Goal: Transaction & Acquisition: Purchase product/service

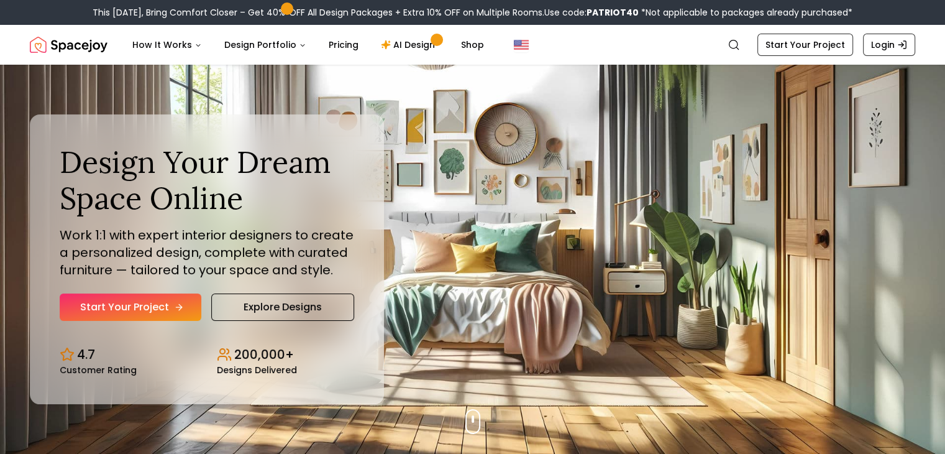
click at [145, 306] on link "Start Your Project" at bounding box center [131, 306] width 142 height 27
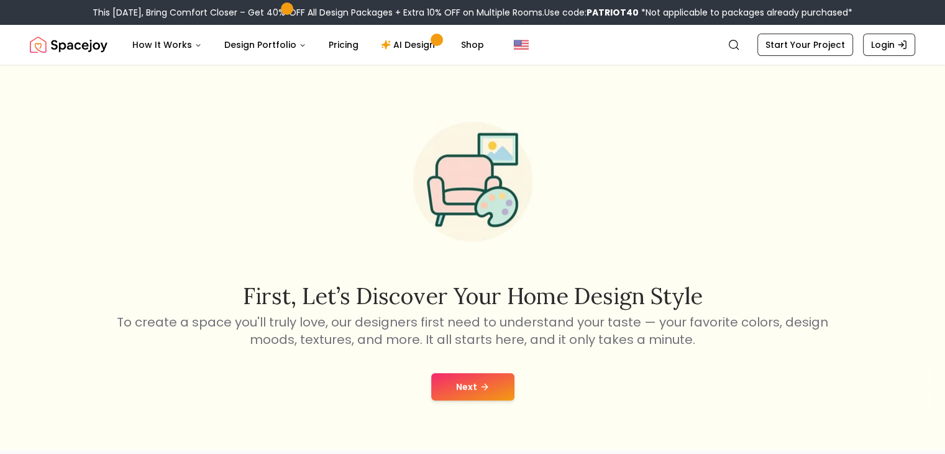
click at [462, 381] on button "Next" at bounding box center [472, 386] width 83 height 27
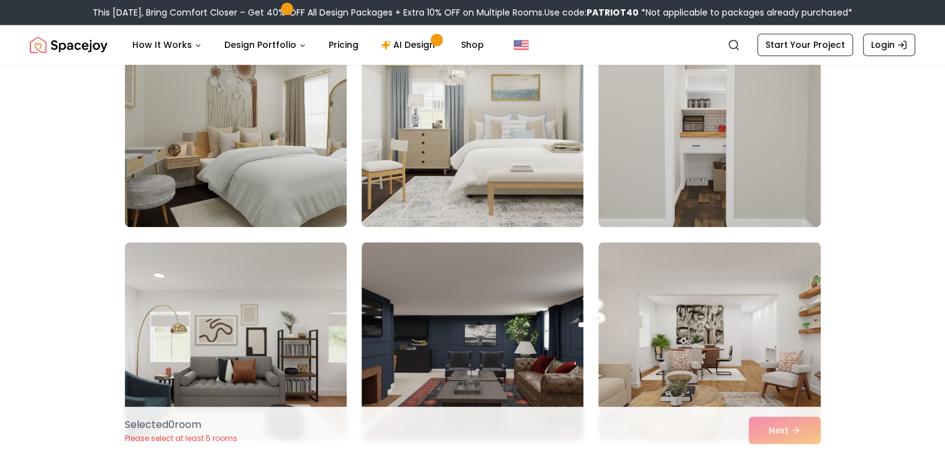
scroll to position [1589, 0]
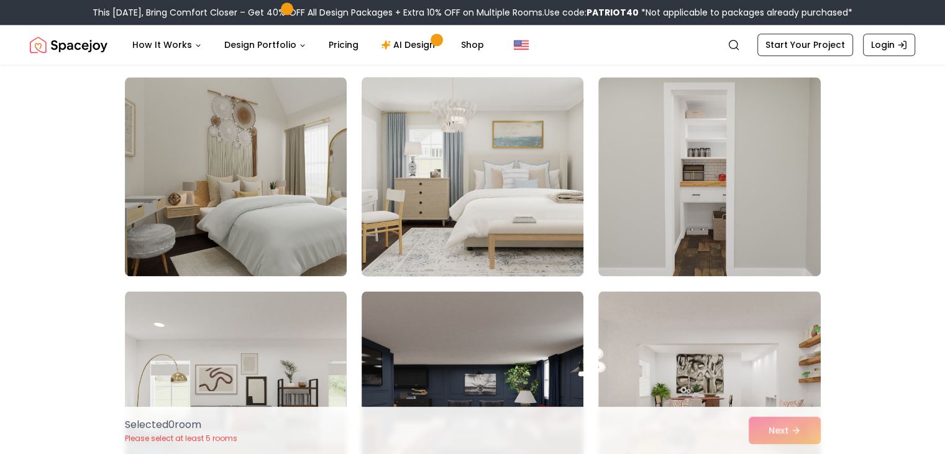
click at [485, 187] on img at bounding box center [472, 176] width 233 height 209
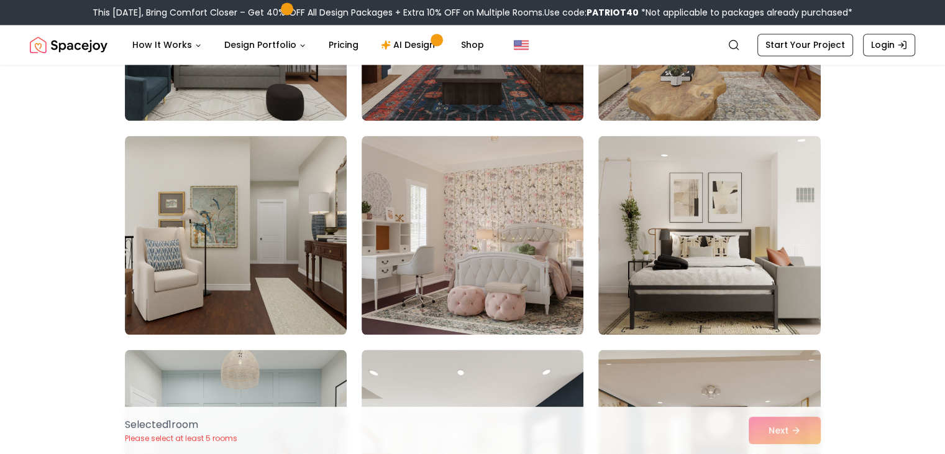
click at [485, 187] on img at bounding box center [473, 234] width 222 height 199
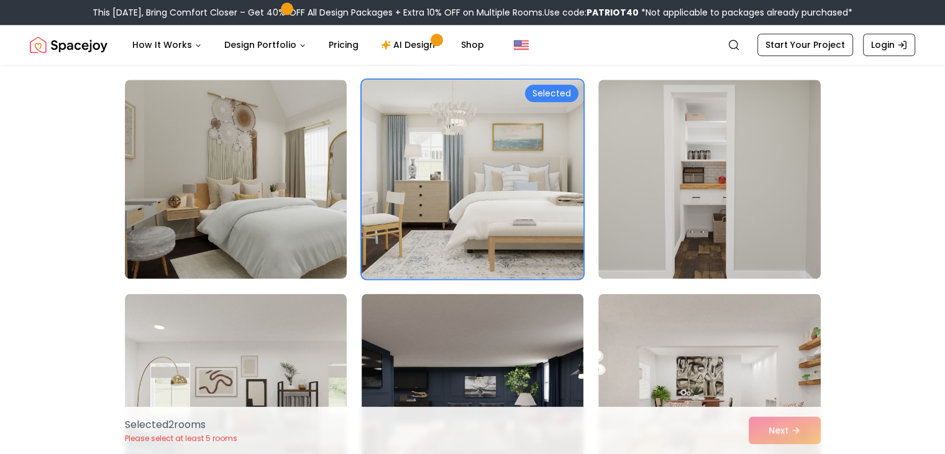
scroll to position [1586, 0]
drag, startPoint x: 485, startPoint y: 187, endPoint x: 444, endPoint y: 187, distance: 41.6
click at [444, 187] on img at bounding box center [472, 179] width 233 height 209
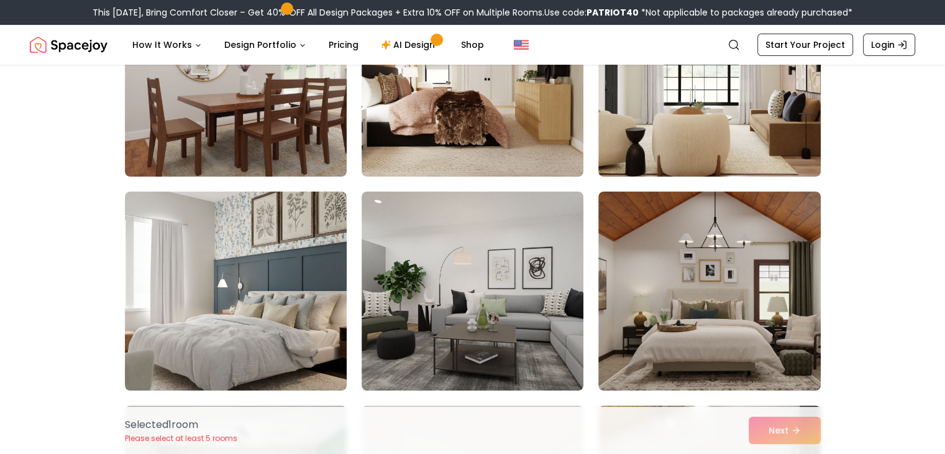
scroll to position [0, 0]
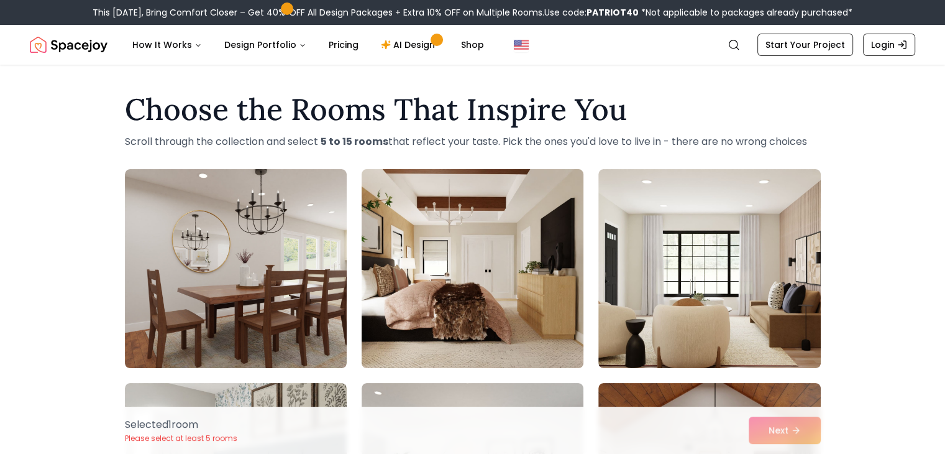
drag, startPoint x: 500, startPoint y: 298, endPoint x: 465, endPoint y: 286, distance: 37.5
click at [465, 286] on img at bounding box center [472, 268] width 233 height 209
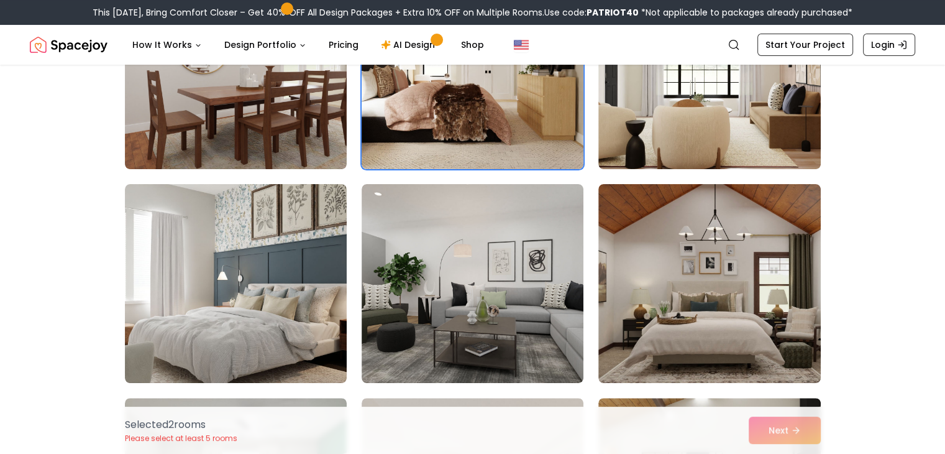
scroll to position [204, 0]
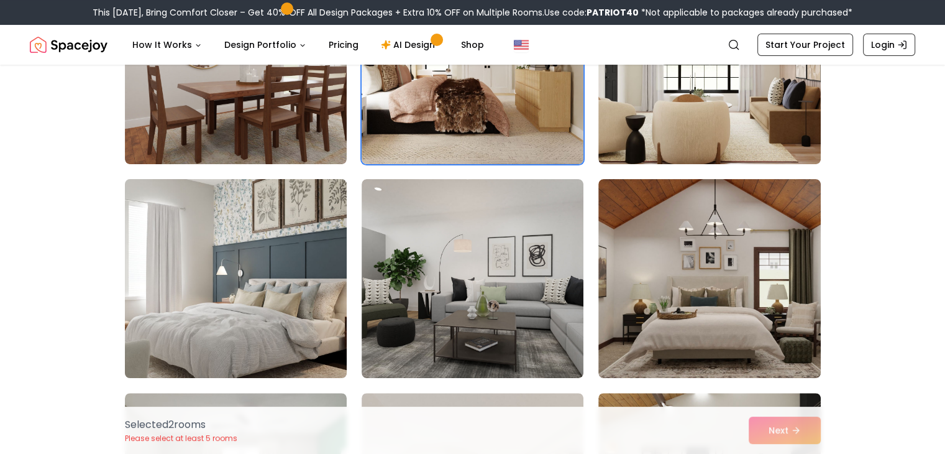
click at [317, 288] on img at bounding box center [235, 278] width 233 height 209
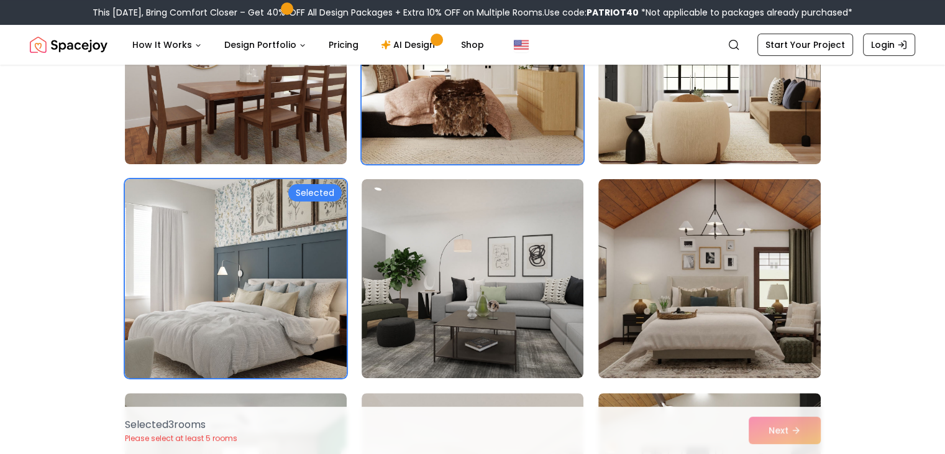
click at [480, 91] on img at bounding box center [472, 64] width 233 height 209
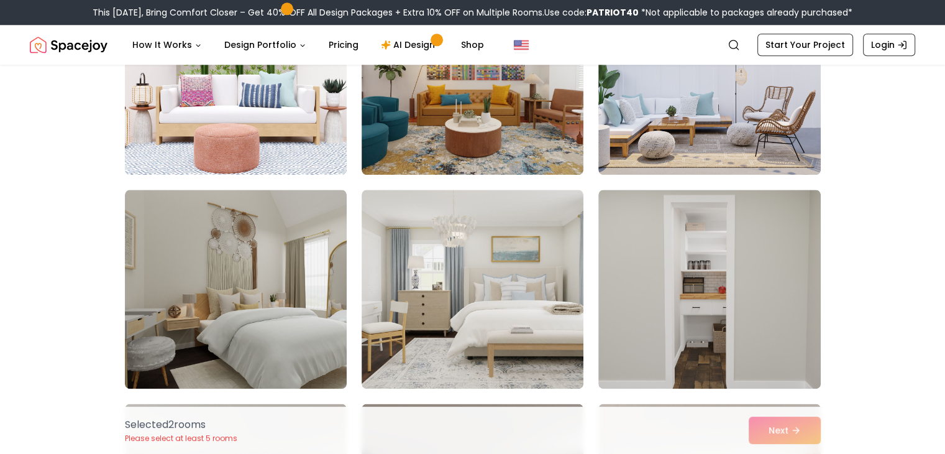
scroll to position [1477, 0]
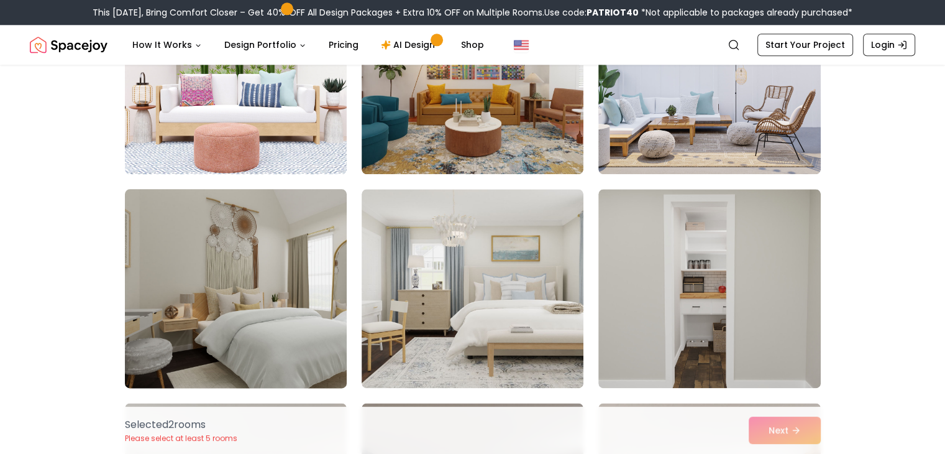
click at [287, 309] on img at bounding box center [235, 288] width 233 height 209
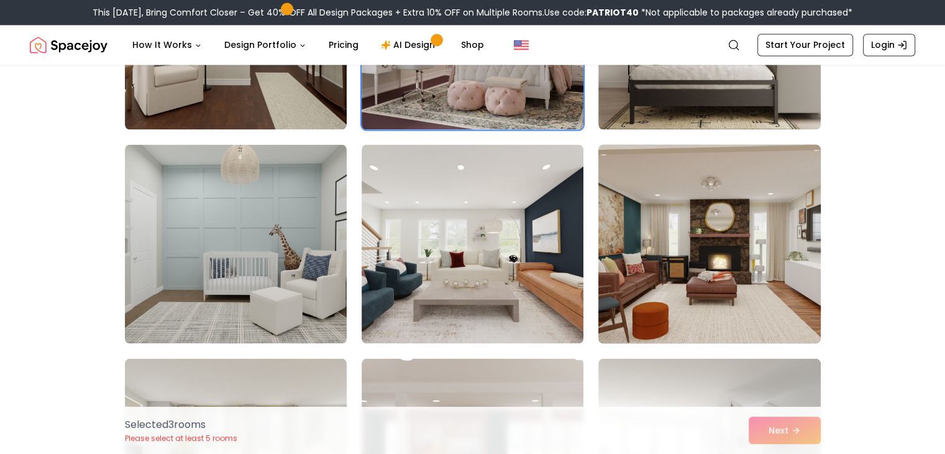
scroll to position [2426, 0]
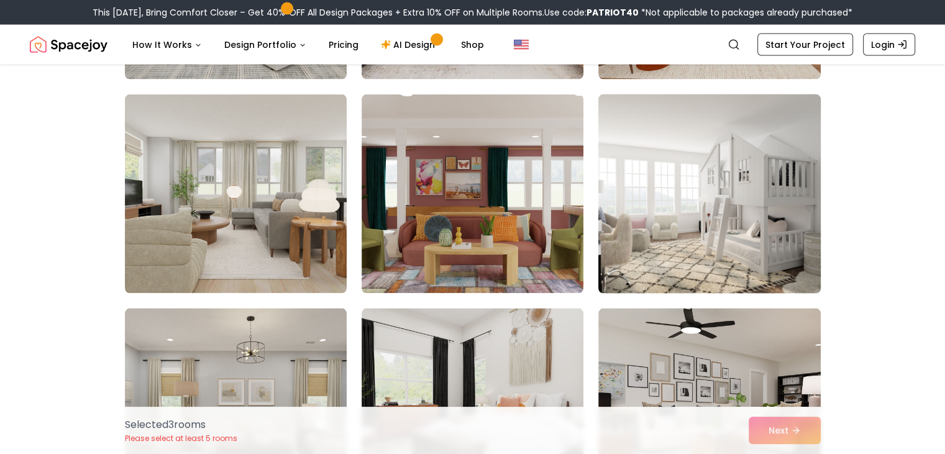
click at [714, 202] on img at bounding box center [709, 193] width 233 height 209
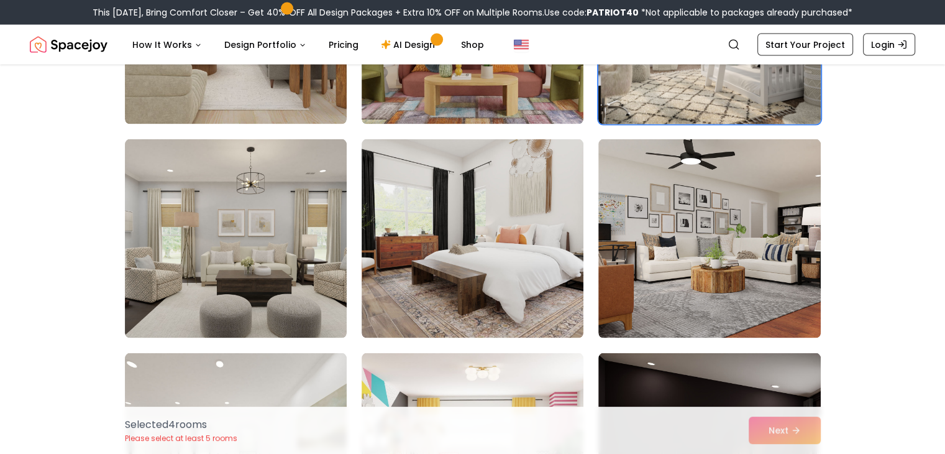
scroll to position [2595, 0]
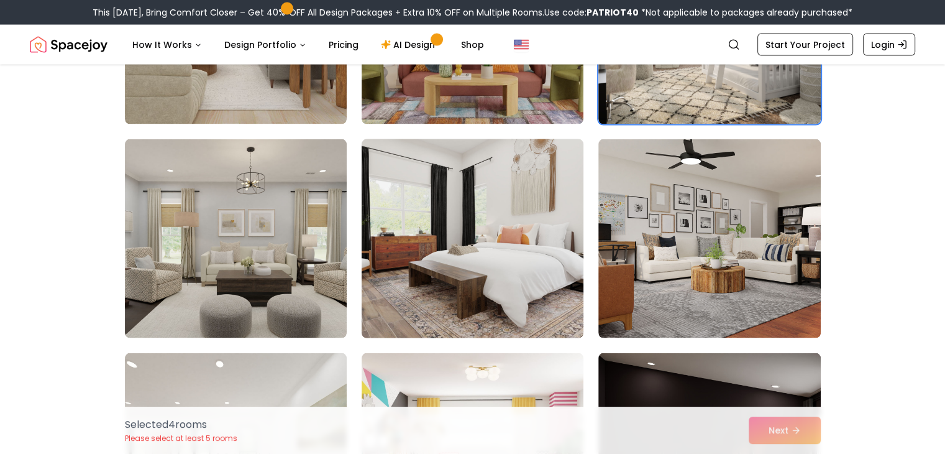
click at [544, 244] on img at bounding box center [472, 238] width 233 height 209
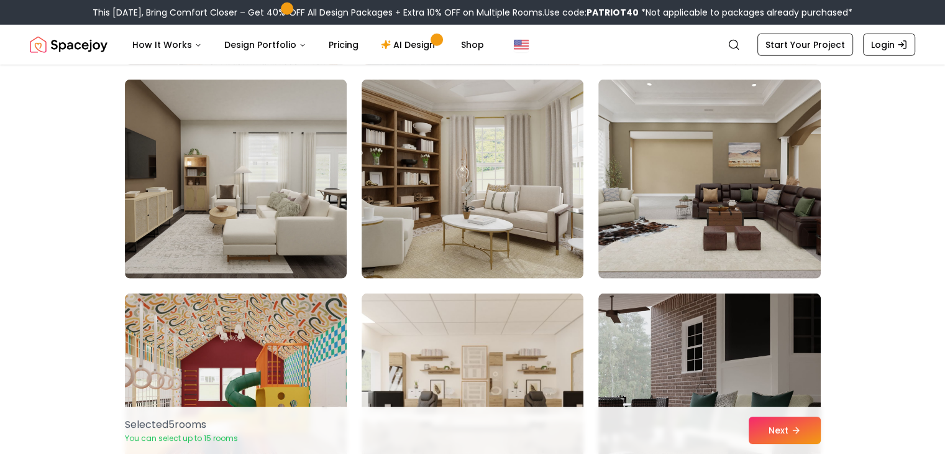
scroll to position [3507, 0]
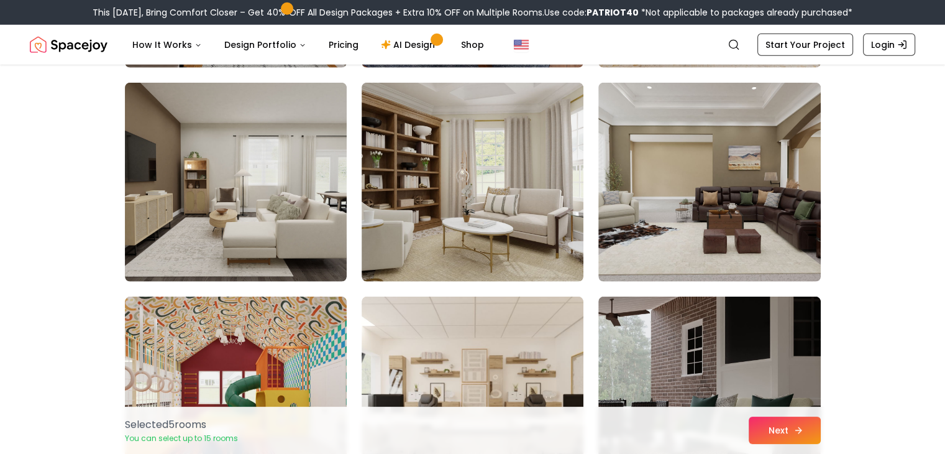
click at [764, 432] on button "Next" at bounding box center [785, 429] width 72 height 27
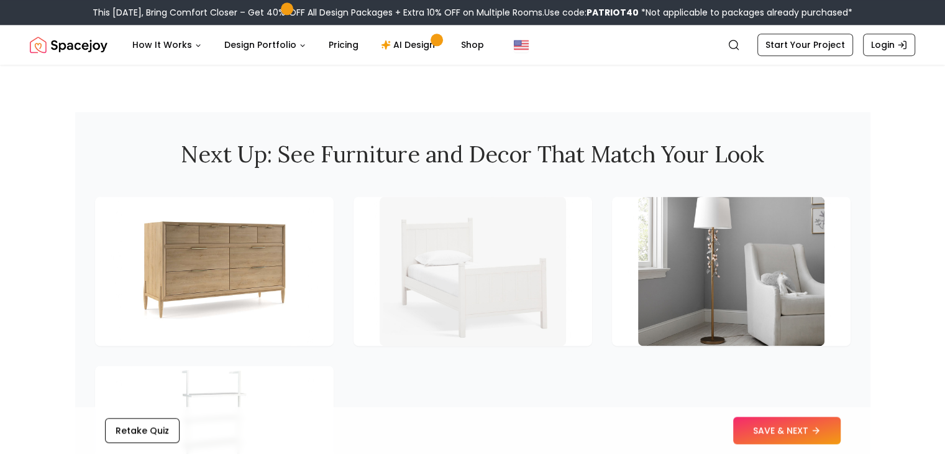
scroll to position [1622, 0]
click at [758, 419] on button "SAVE & NEXT" at bounding box center [787, 429] width 108 height 27
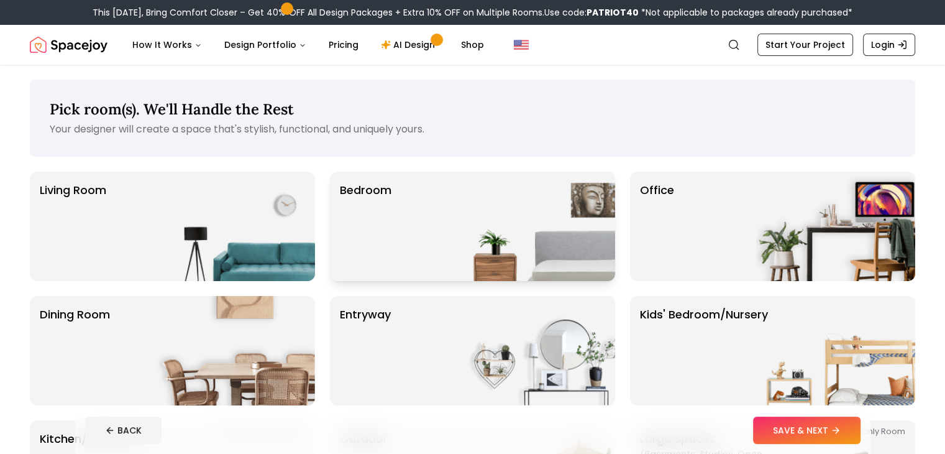
click at [472, 236] on img at bounding box center [535, 226] width 159 height 109
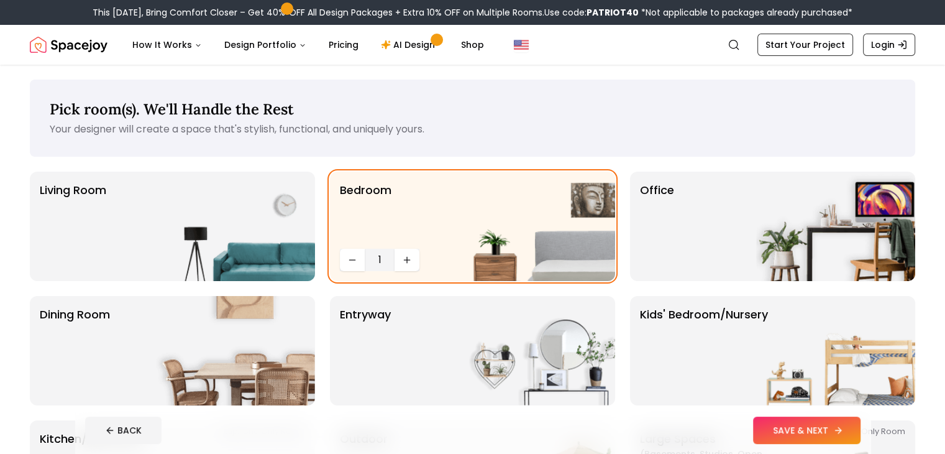
click at [828, 426] on button "SAVE & NEXT" at bounding box center [807, 429] width 108 height 27
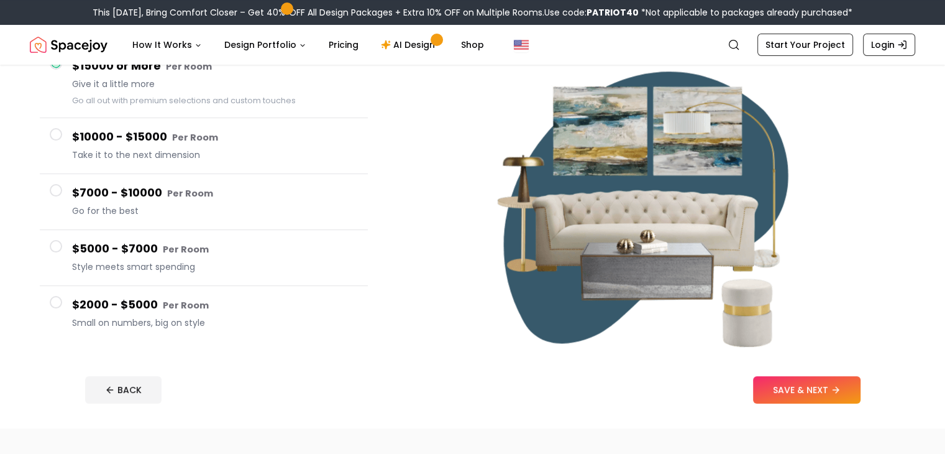
scroll to position [142, 0]
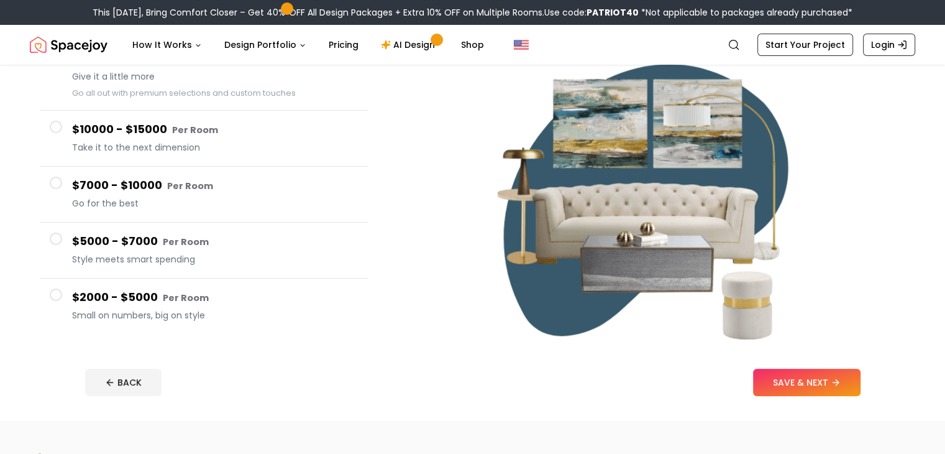
click at [53, 291] on span at bounding box center [56, 294] width 12 height 12
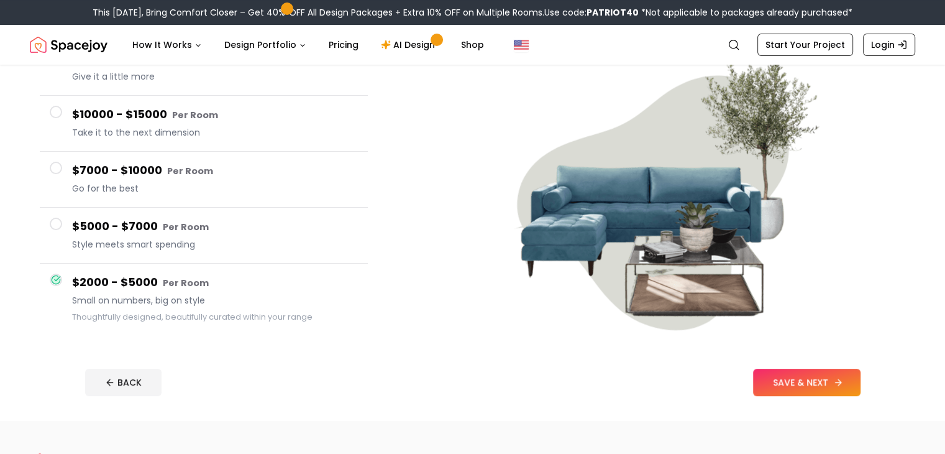
click at [828, 380] on button "SAVE & NEXT" at bounding box center [807, 382] width 108 height 27
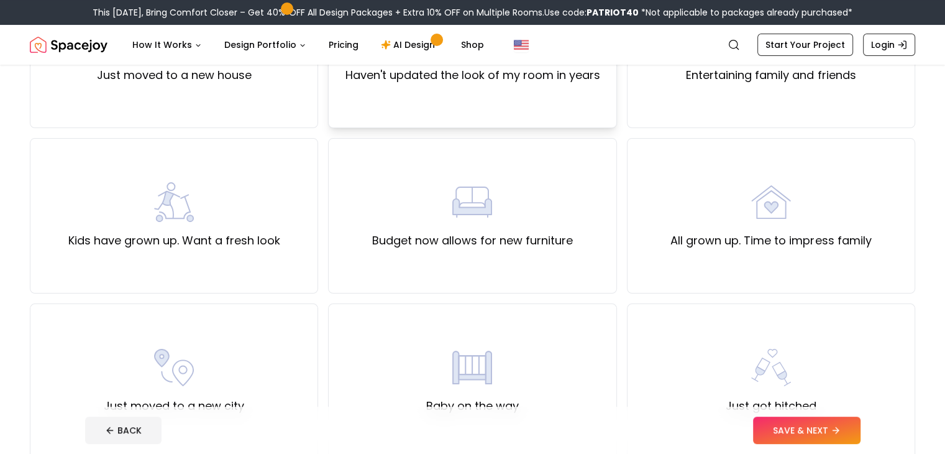
scroll to position [199, 0]
click at [258, 259] on div "Kids have grown up. Want a fresh look" at bounding box center [174, 215] width 288 height 155
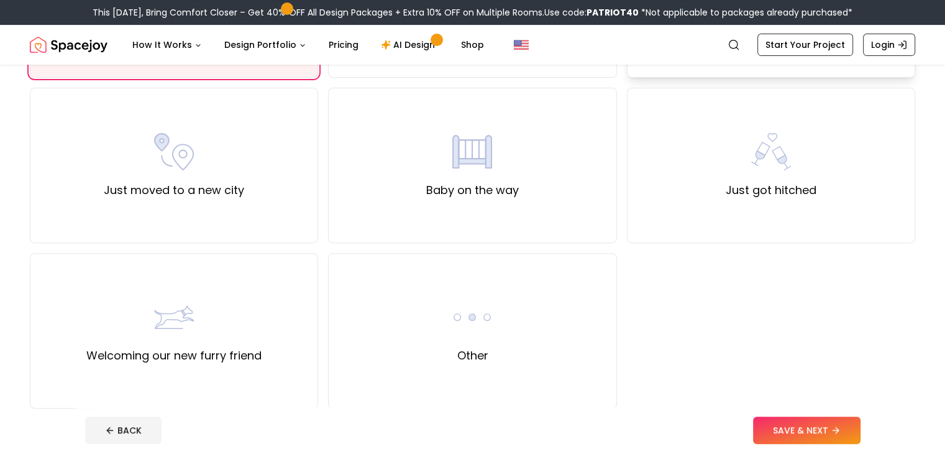
scroll to position [415, 0]
click at [832, 425] on button "SAVE & NEXT" at bounding box center [807, 429] width 108 height 27
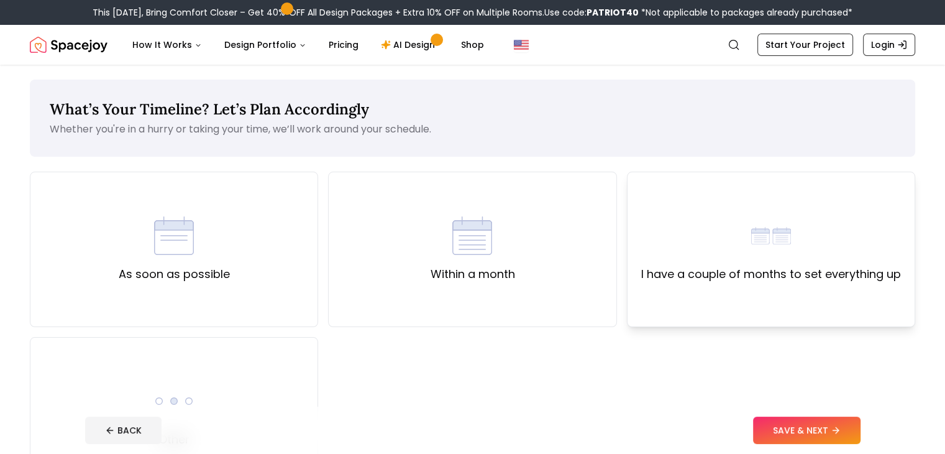
click at [710, 251] on div "I have a couple of months to set everything up" at bounding box center [771, 249] width 260 height 67
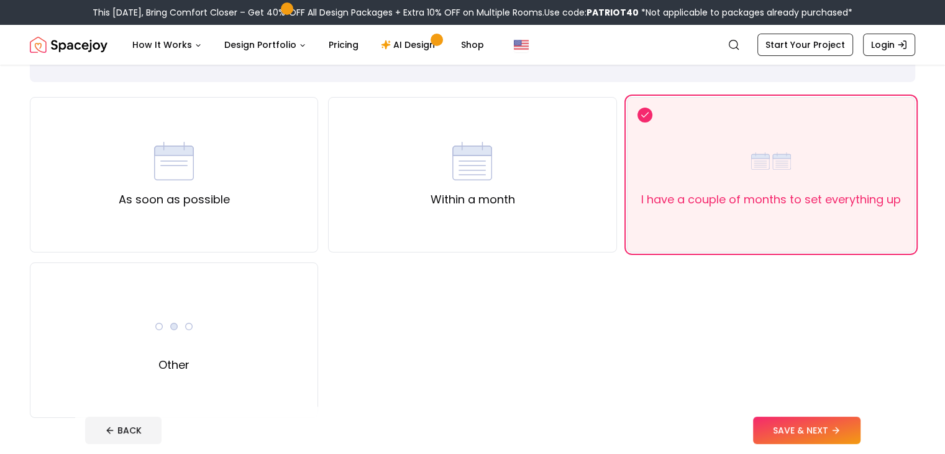
scroll to position [79, 0]
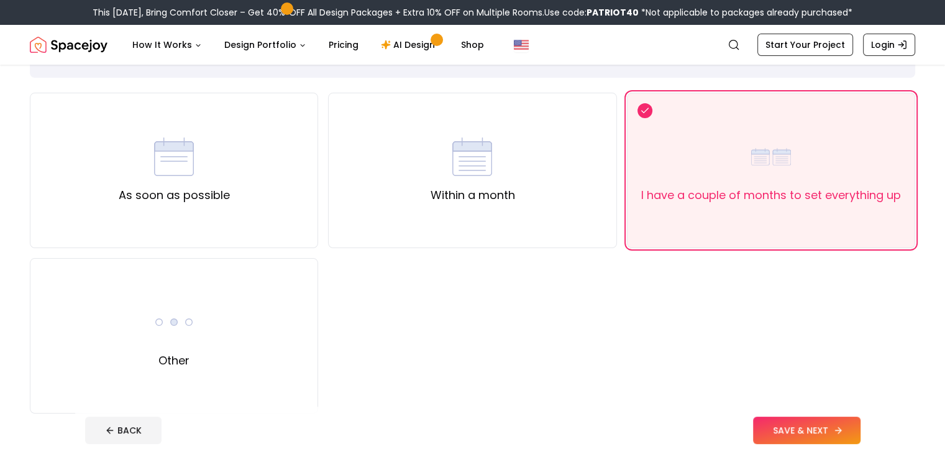
click at [820, 420] on button "SAVE & NEXT" at bounding box center [807, 429] width 108 height 27
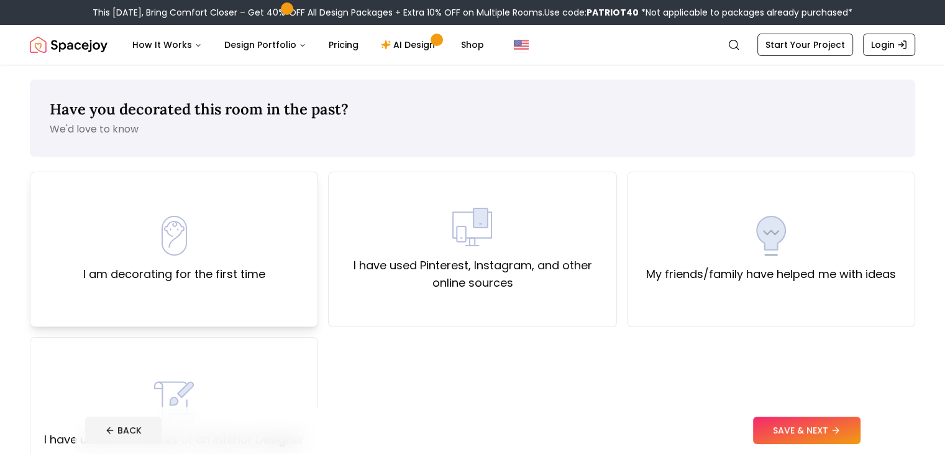
click at [191, 276] on label "I am decorating for the first time" at bounding box center [174, 273] width 182 height 17
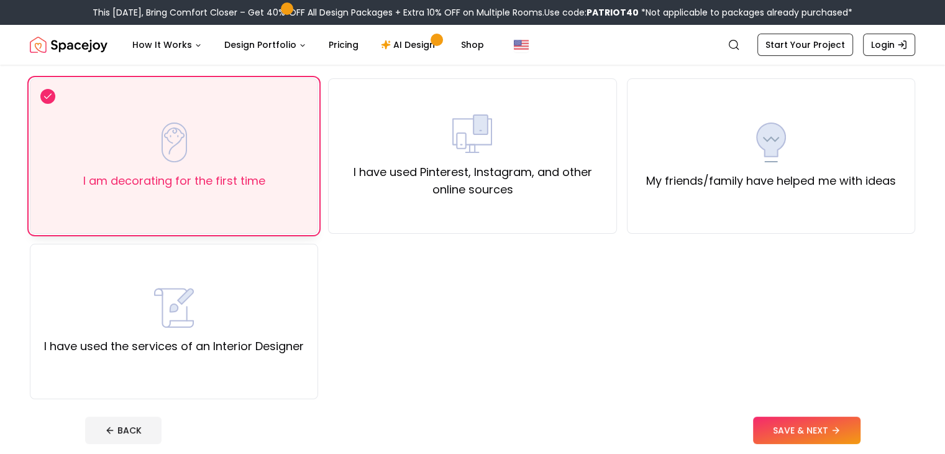
scroll to position [94, 0]
click at [858, 426] on button "SAVE & NEXT" at bounding box center [807, 429] width 108 height 27
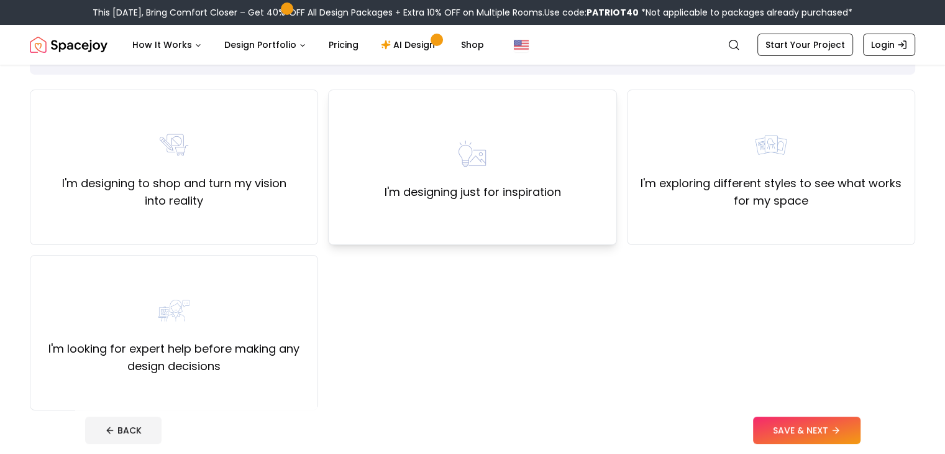
scroll to position [82, 0]
click at [258, 197] on label "I'm designing to shop and turn my vision into reality" at bounding box center [173, 192] width 267 height 35
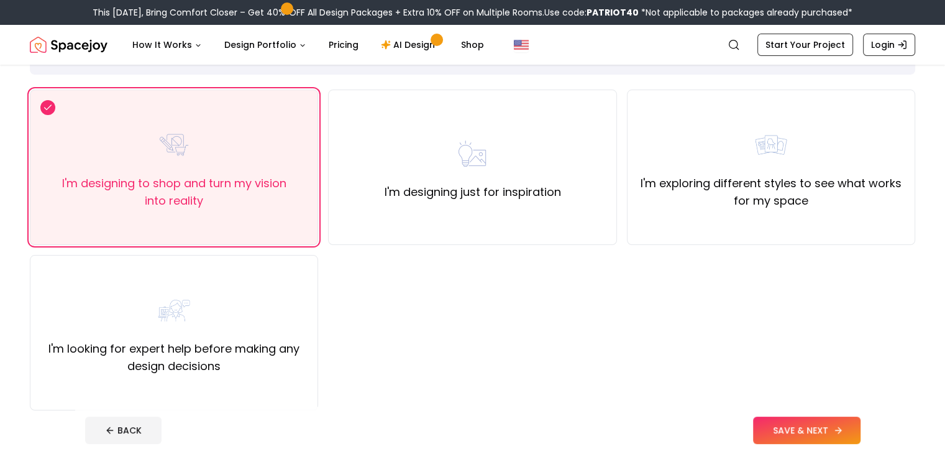
click at [850, 427] on button "SAVE & NEXT" at bounding box center [807, 429] width 108 height 27
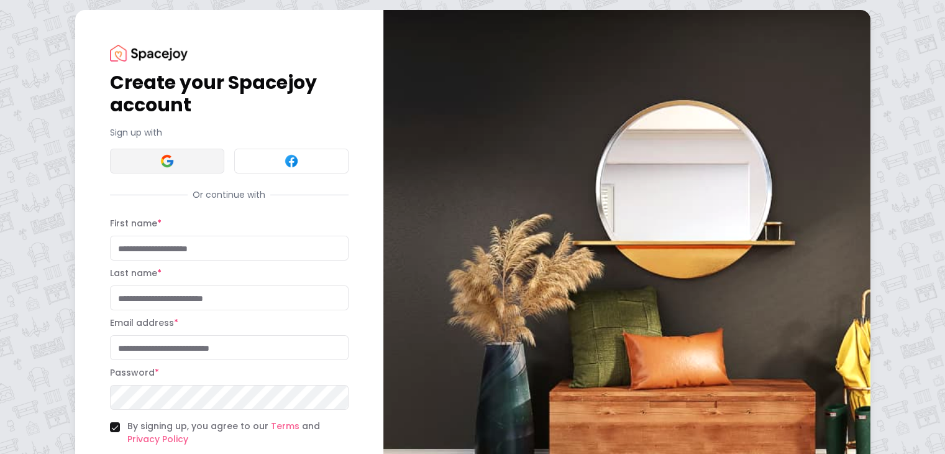
click at [160, 167] on img at bounding box center [167, 161] width 15 height 15
click at [114, 252] on input "First name *" at bounding box center [229, 248] width 239 height 25
type input "***"
click at [110, 298] on input "Last name *" at bounding box center [229, 297] width 239 height 25
type input "*******"
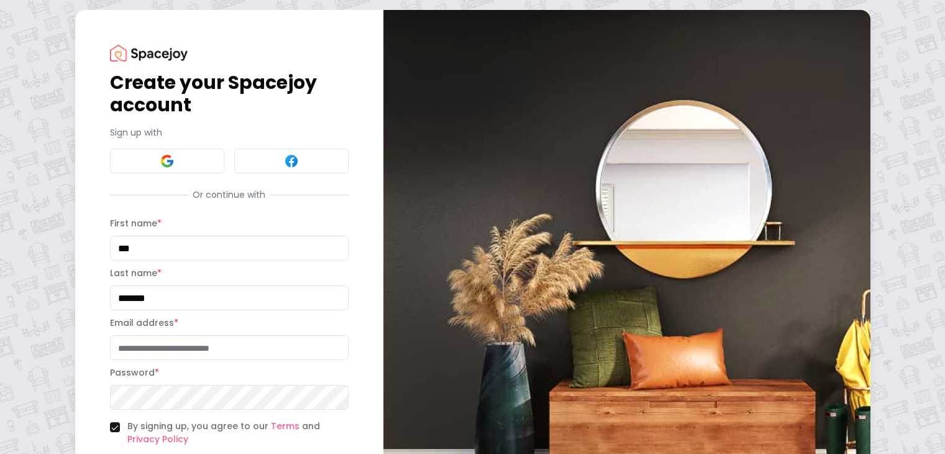
click at [110, 356] on input "Email address *" at bounding box center [229, 347] width 239 height 25
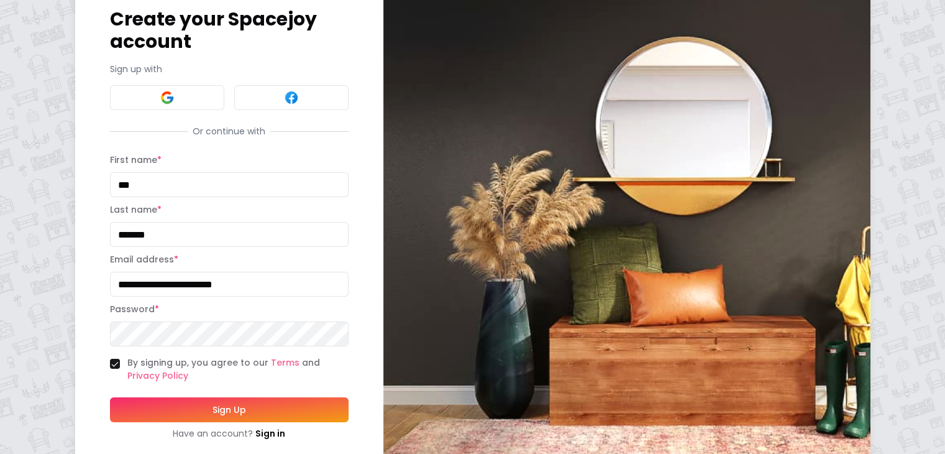
type input "**********"
click at [110, 416] on button "Sign Up" at bounding box center [229, 409] width 239 height 25
